Goal: Information Seeking & Learning: Learn about a topic

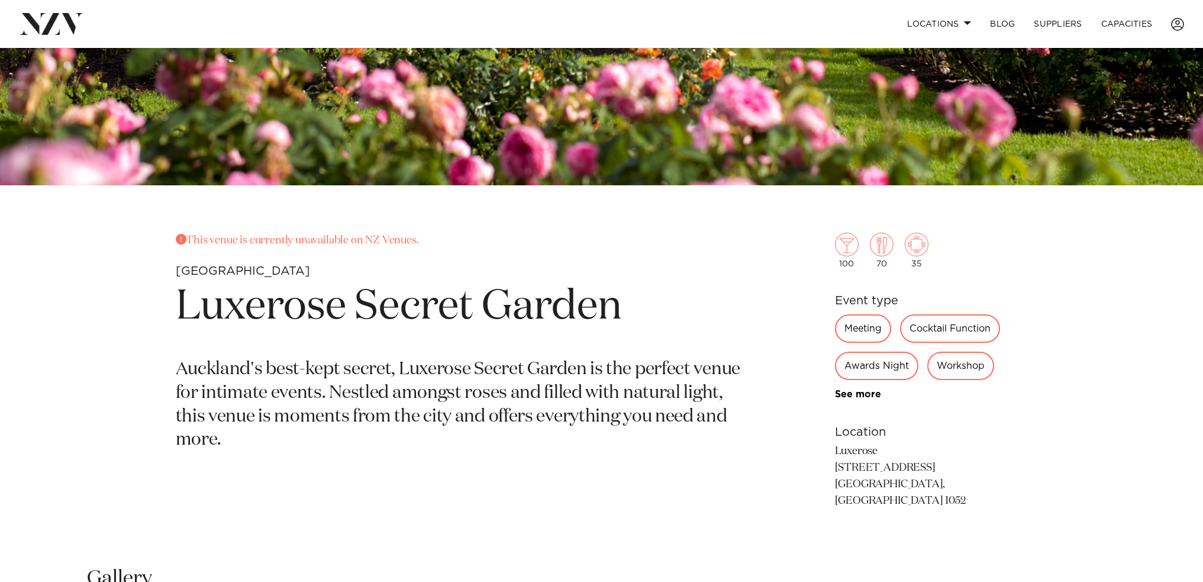
scroll to position [473, 0]
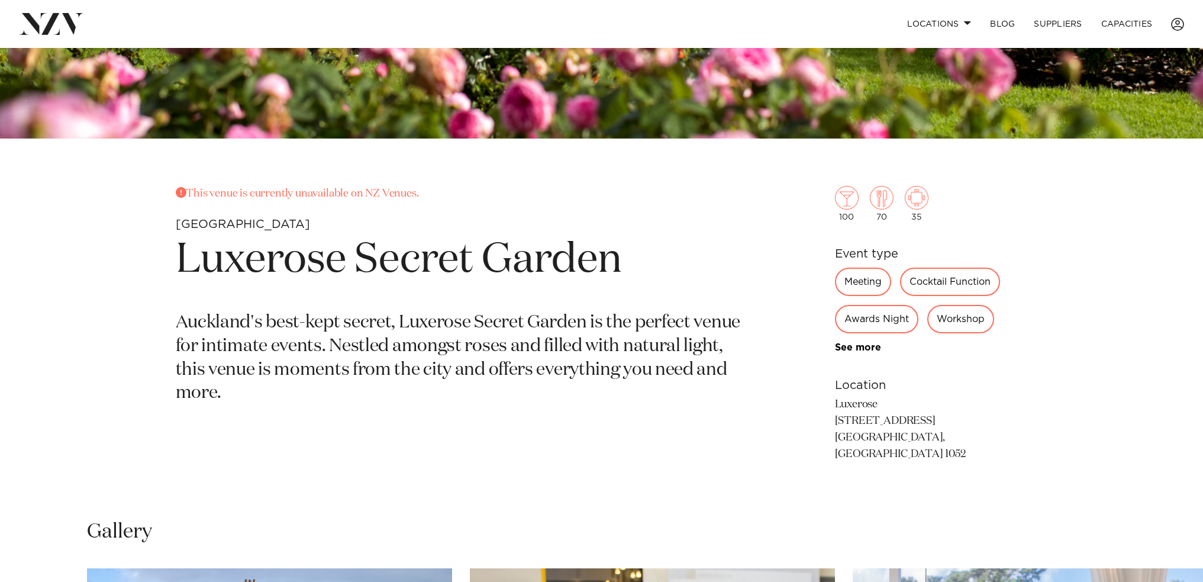
click at [868, 278] on div "Meeting" at bounding box center [863, 282] width 56 height 28
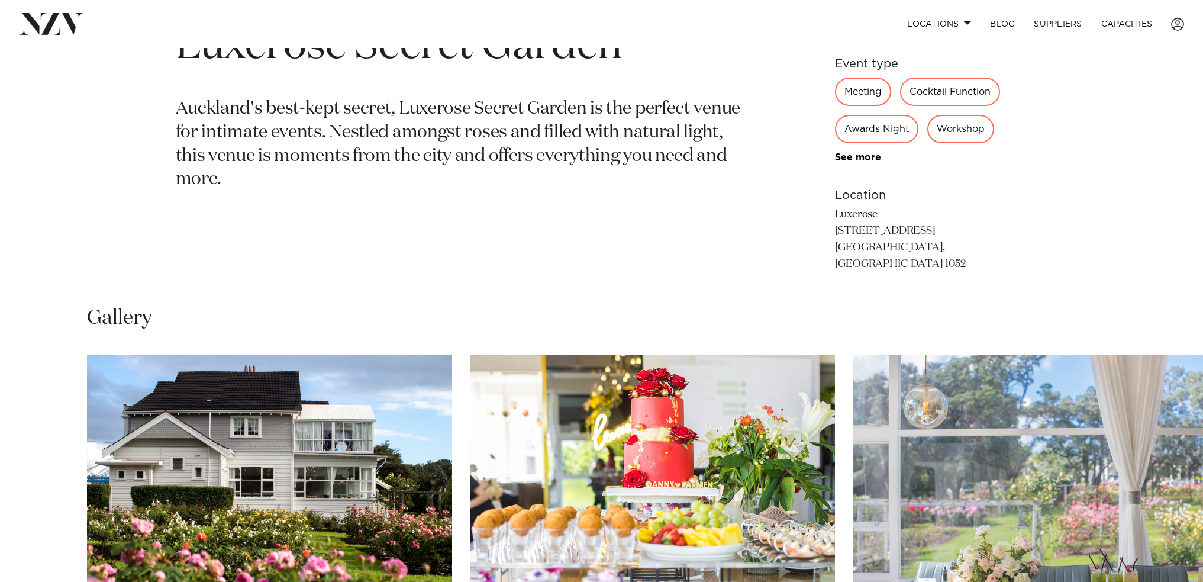
scroll to position [460, 0]
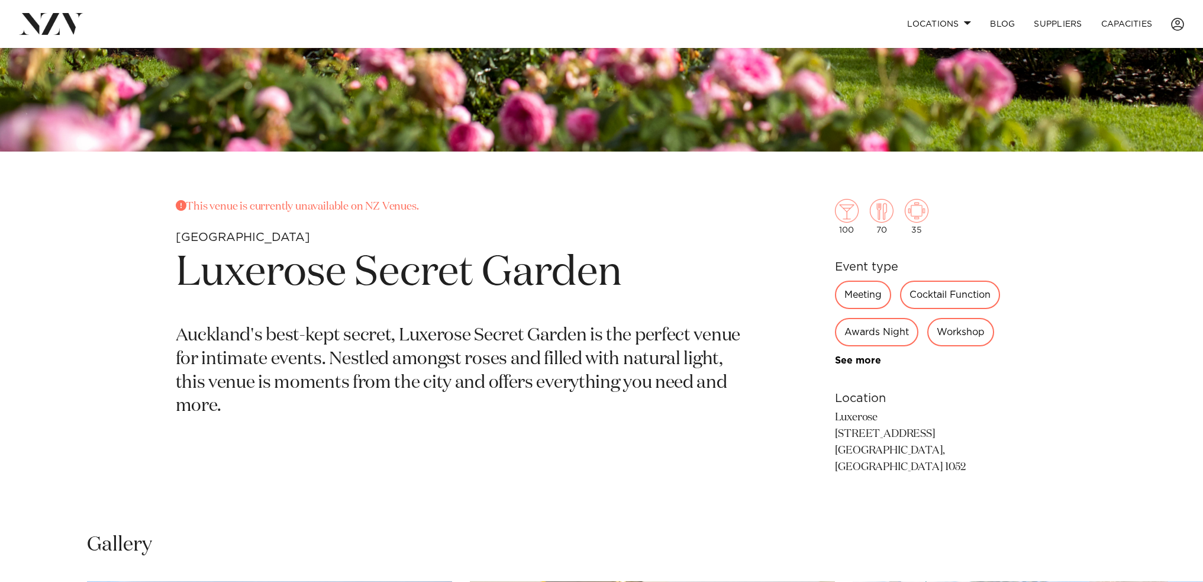
click at [845, 360] on link "See more" at bounding box center [881, 360] width 92 height 9
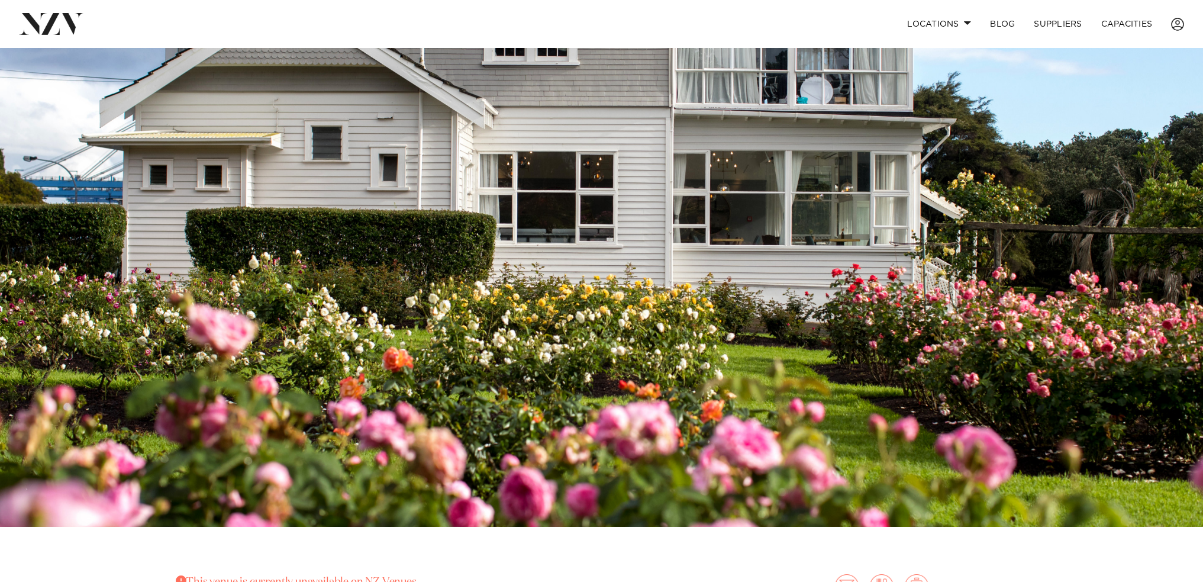
scroll to position [46, 0]
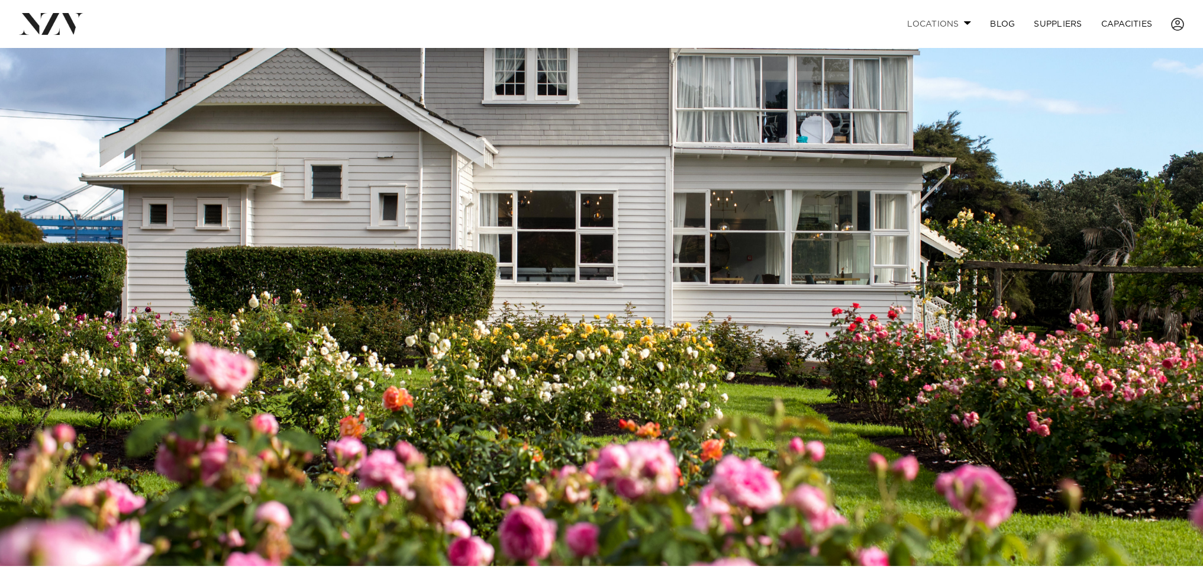
click at [968, 24] on span at bounding box center [968, 23] width 8 height 4
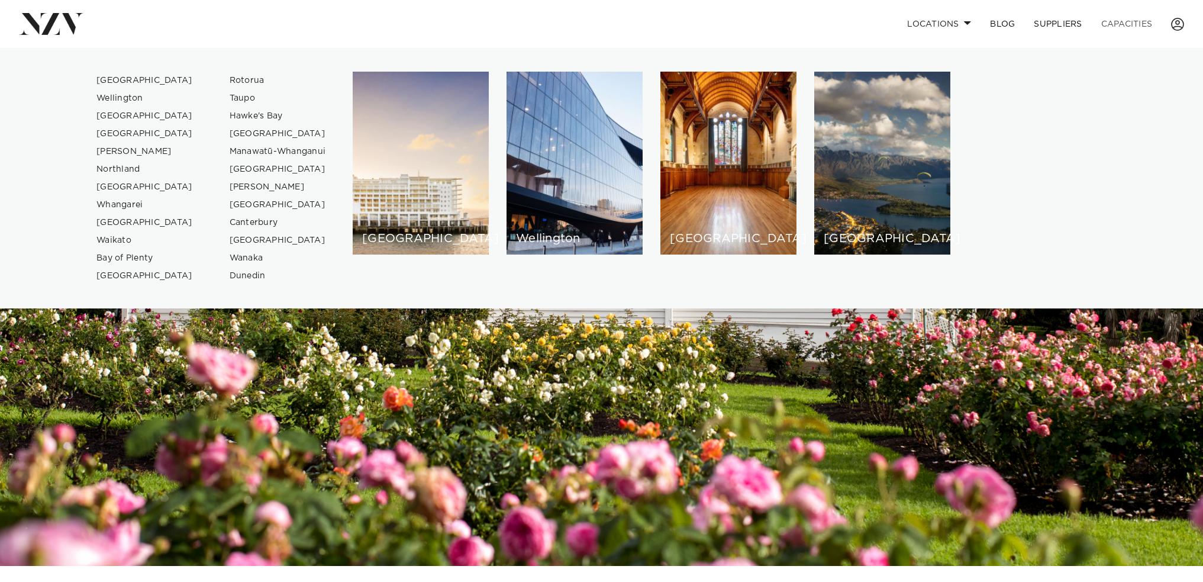
click at [1131, 28] on link "Capacities" at bounding box center [1127, 23] width 70 height 25
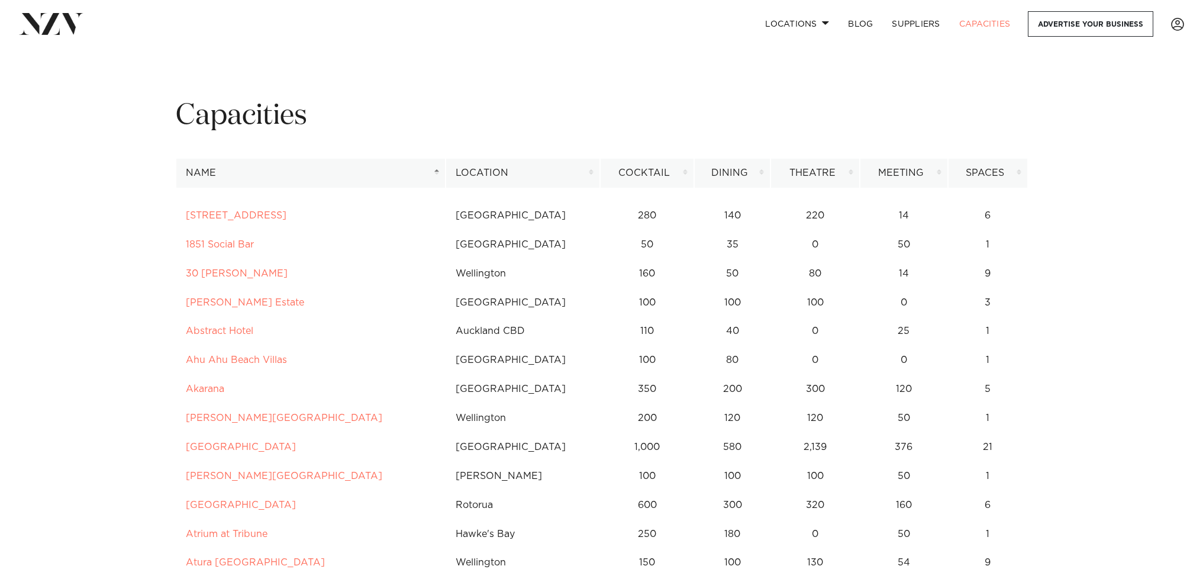
click at [591, 172] on th "Location" at bounding box center [523, 173] width 154 height 29
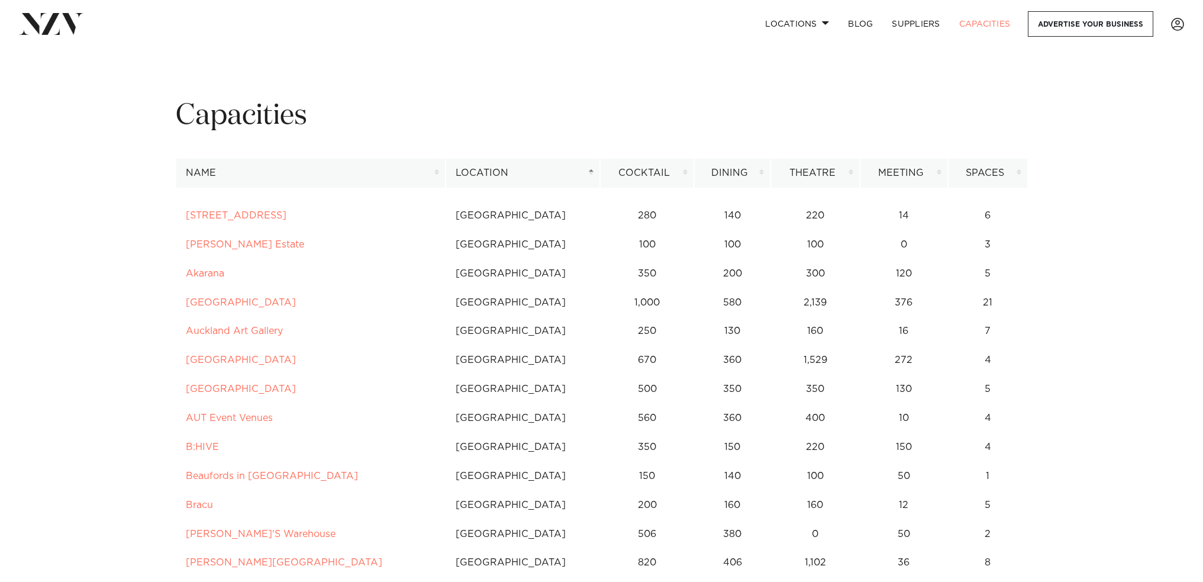
click at [943, 171] on th "Meeting" at bounding box center [904, 173] width 88 height 29
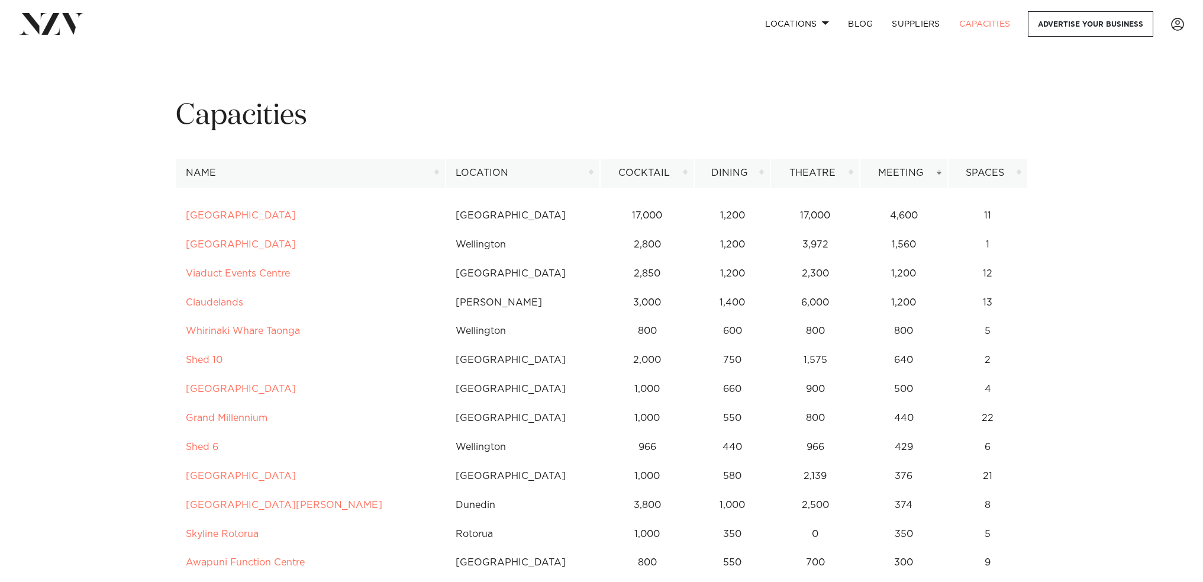
click at [943, 171] on th "Meeting" at bounding box center [904, 173] width 88 height 29
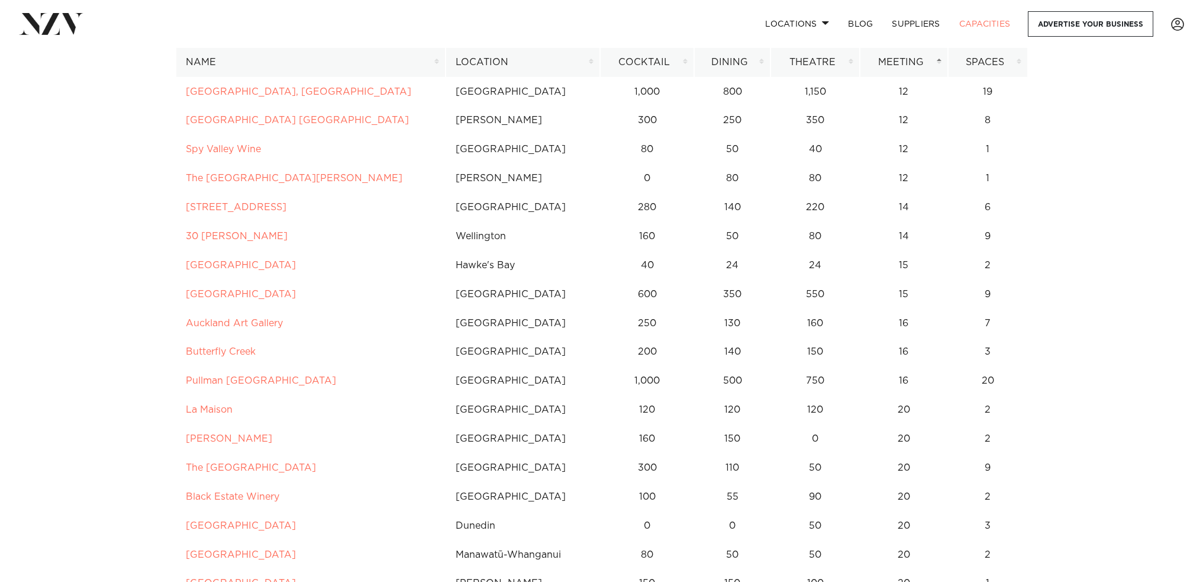
scroll to position [2071, 0]
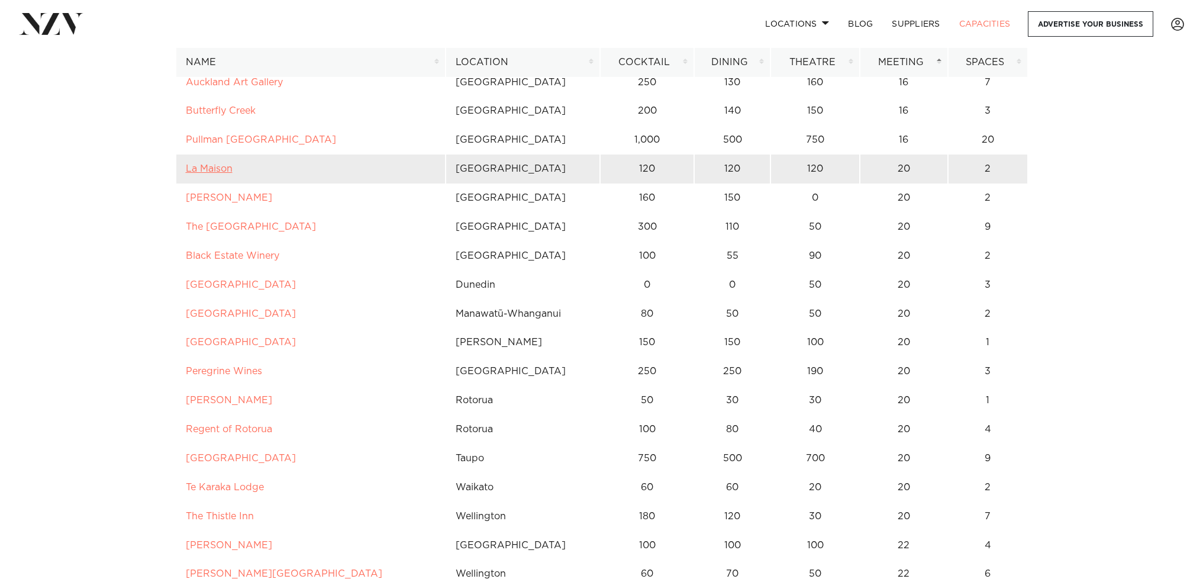
drag, startPoint x: 219, startPoint y: 175, endPoint x: 213, endPoint y: 170, distance: 7.6
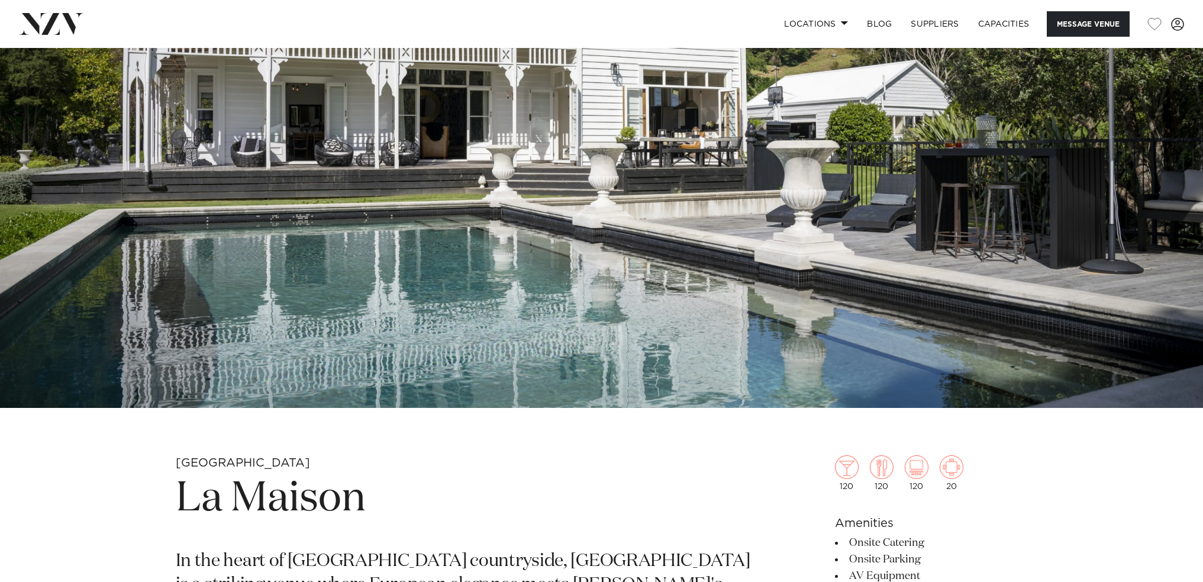
scroll to position [237, 0]
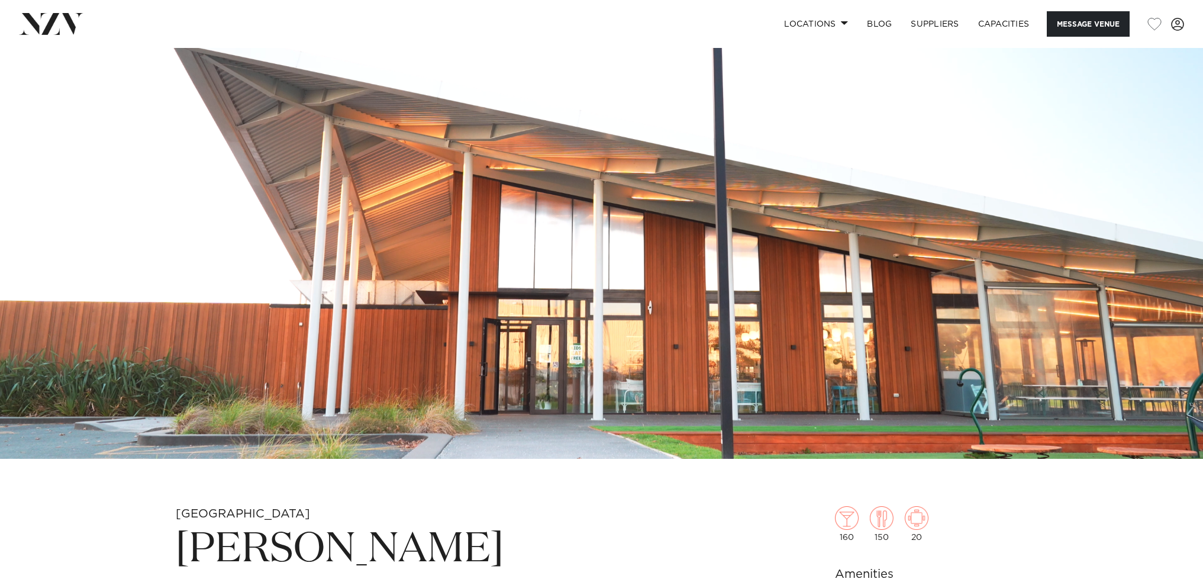
scroll to position [296, 0]
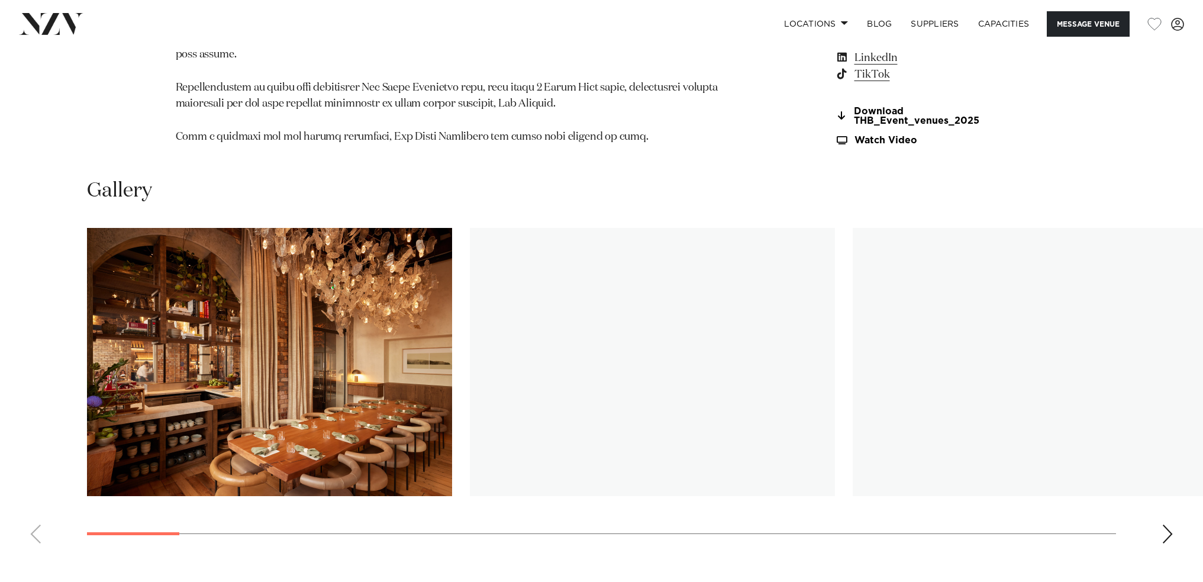
scroll to position [1657, 0]
